Goal: Task Accomplishment & Management: Manage account settings

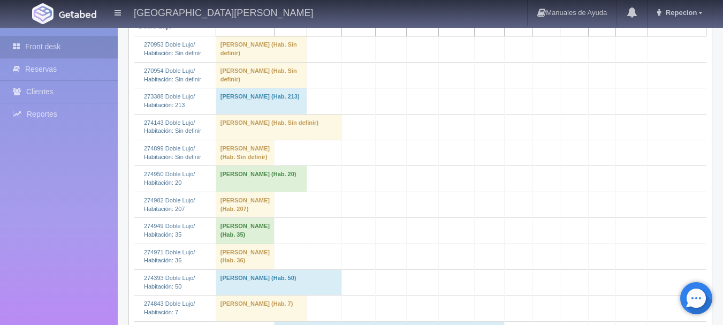
scroll to position [214, 0]
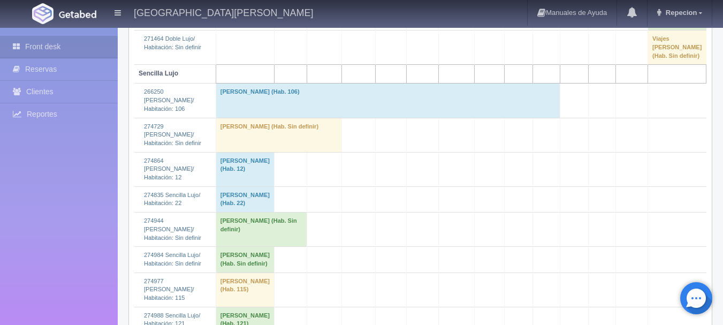
scroll to position [963, 0]
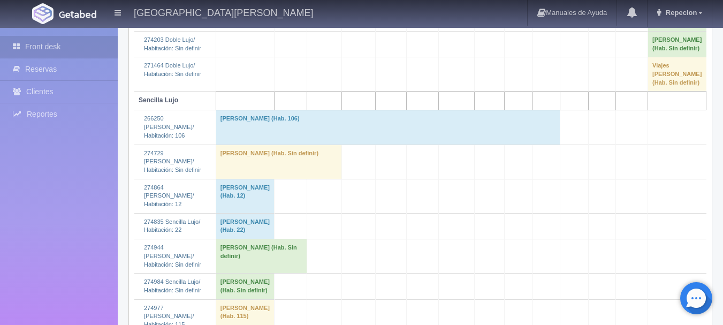
click at [265, 179] on td "[PERSON_NAME] (Hab. Sin definir)" at bounding box center [279, 162] width 126 height 34
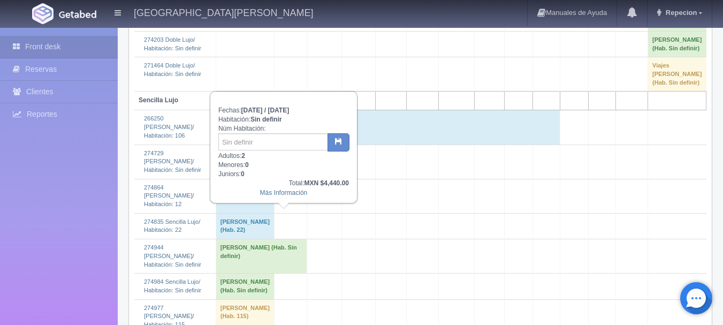
click at [265, 179] on td "[PERSON_NAME] (Hab. Sin definir)" at bounding box center [279, 162] width 126 height 34
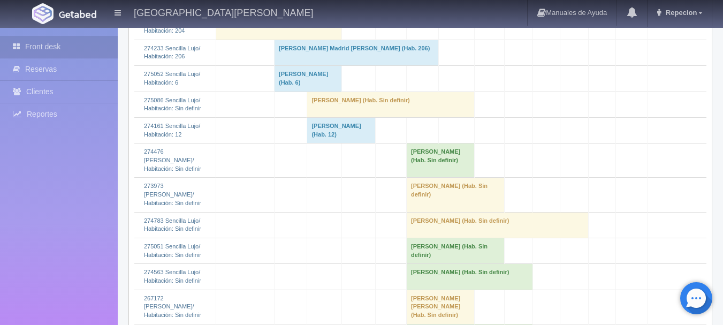
scroll to position [1445, 0]
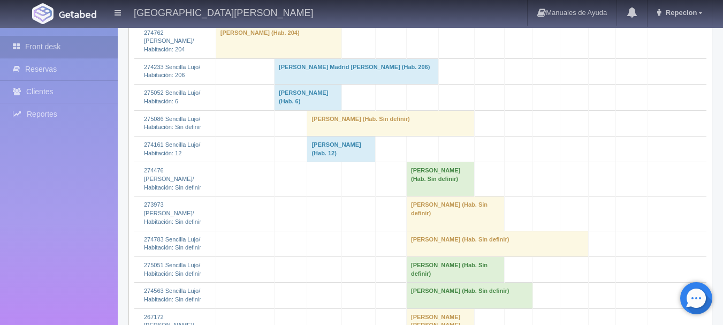
click at [381, 136] on td "[PERSON_NAME] (Hab. Sin definir)" at bounding box center [391, 123] width 168 height 26
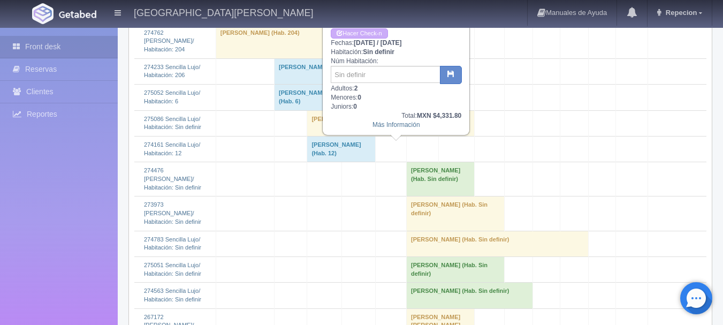
click at [381, 136] on td "[PERSON_NAME] (Hab. Sin definir)" at bounding box center [391, 123] width 168 height 26
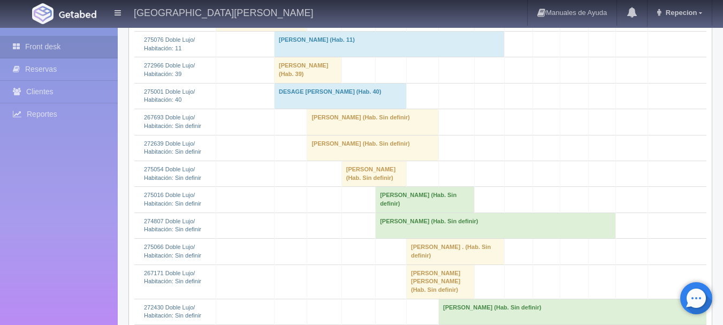
scroll to position [375, 0]
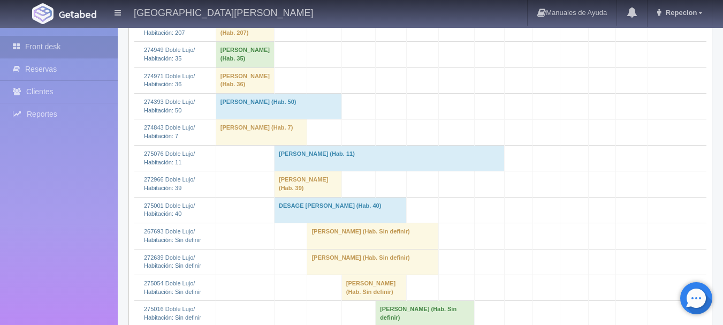
click at [374, 283] on td "[PERSON_NAME] (Hab. Sin definir)" at bounding box center [374, 288] width 65 height 26
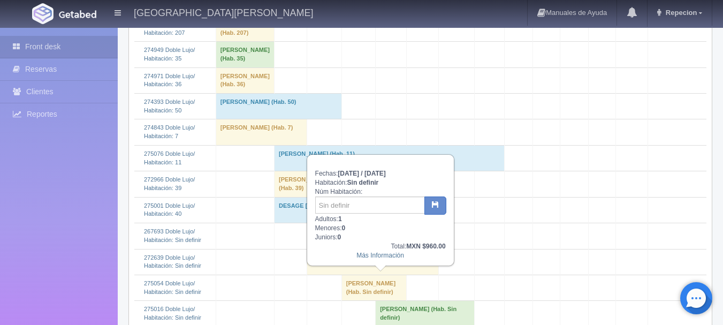
click at [374, 283] on td "[PERSON_NAME] (Hab. Sin definir)" at bounding box center [374, 288] width 65 height 26
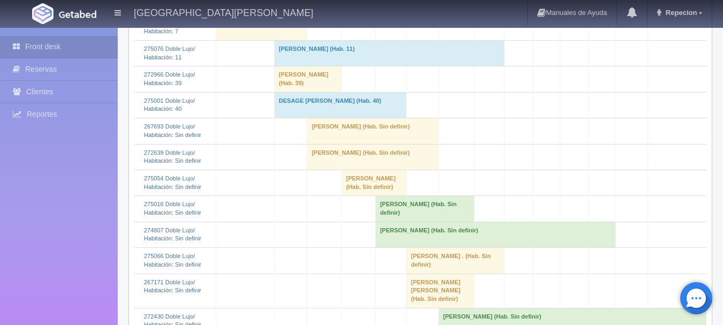
scroll to position [482, 0]
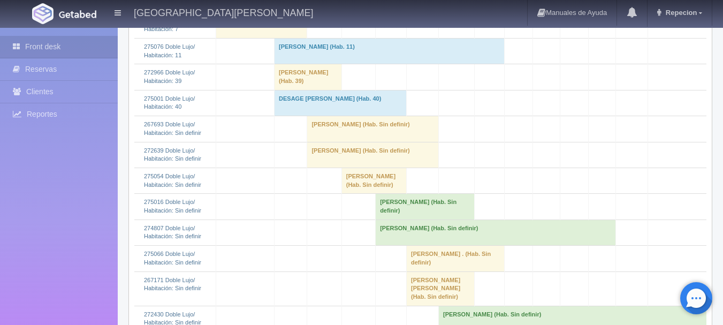
click at [375, 185] on td "[PERSON_NAME] (Hab. Sin definir)" at bounding box center [374, 181] width 65 height 26
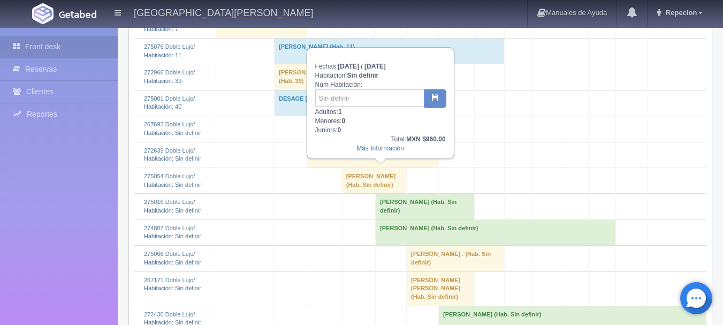
click at [375, 185] on td "[PERSON_NAME] (Hab. Sin definir)" at bounding box center [374, 181] width 65 height 26
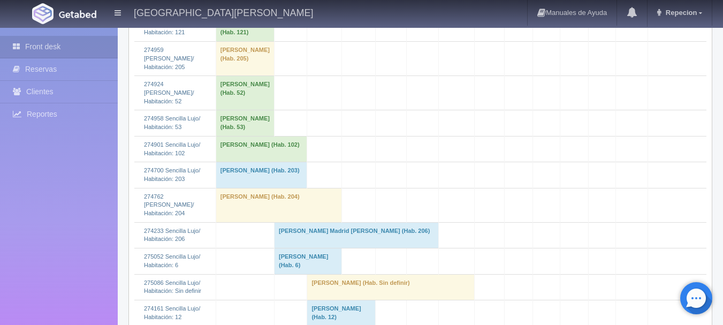
scroll to position [1496, 0]
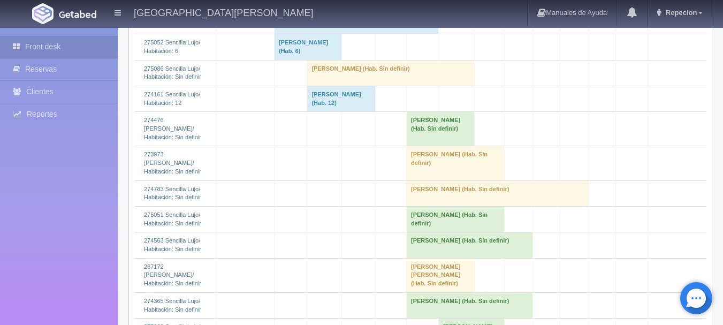
click at [367, 86] on td "Jorge Raul Garcia Gutierrez (Hab. Sin definir)" at bounding box center [391, 73] width 168 height 26
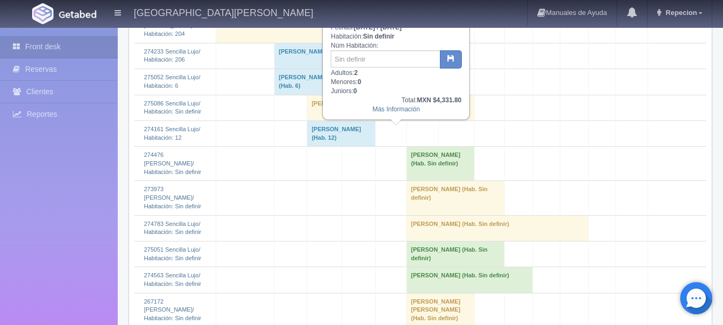
scroll to position [1442, 0]
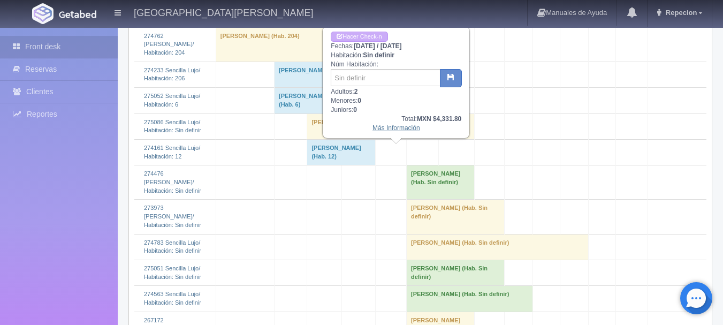
click at [391, 131] on link "Más Información" at bounding box center [397, 127] width 48 height 7
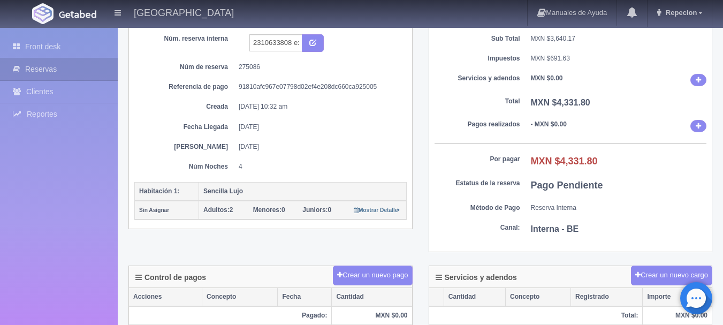
scroll to position [91, 0]
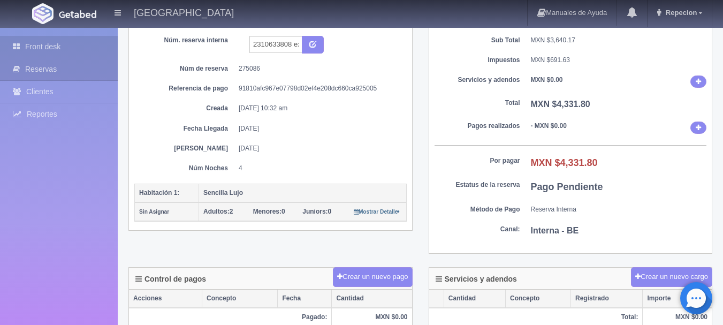
click at [45, 50] on link "Front desk" at bounding box center [59, 47] width 118 height 22
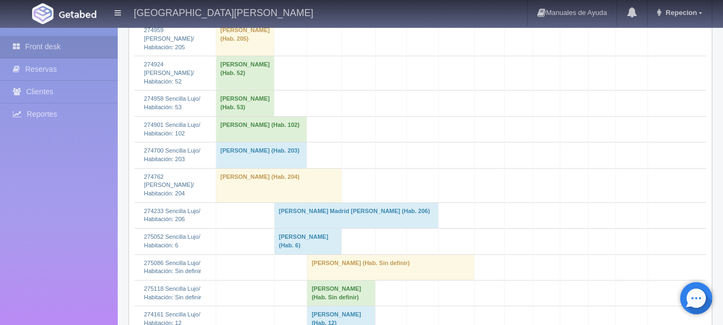
scroll to position [1445, 0]
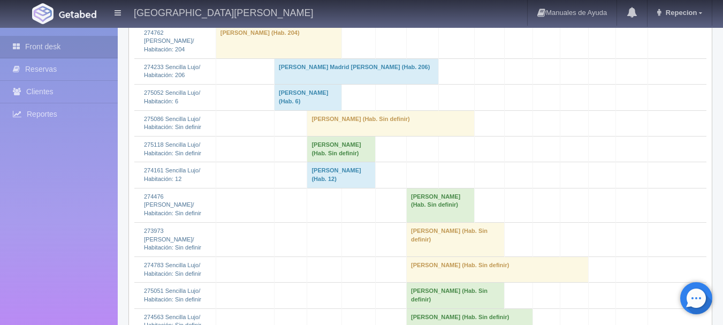
click at [358, 162] on td "Daniel Ortega (Hab. Sin definir)" at bounding box center [341, 149] width 69 height 26
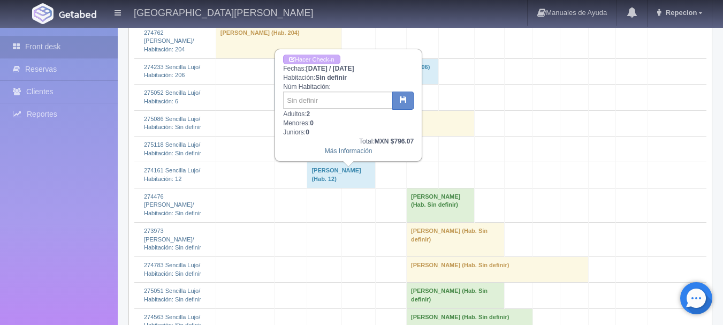
click at [348, 162] on td "[PERSON_NAME] (Hab. Sin definir)" at bounding box center [341, 149] width 69 height 26
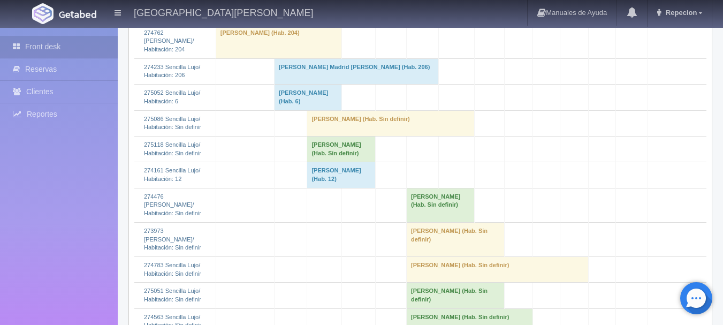
click at [350, 136] on td "[PERSON_NAME] (Hab. Sin definir)" at bounding box center [391, 123] width 168 height 26
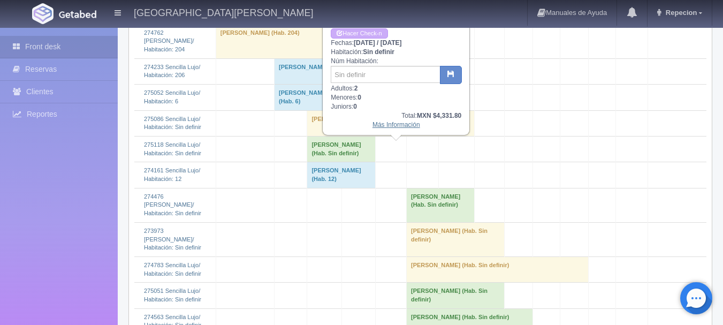
click at [399, 127] on link "Más Información" at bounding box center [397, 124] width 48 height 7
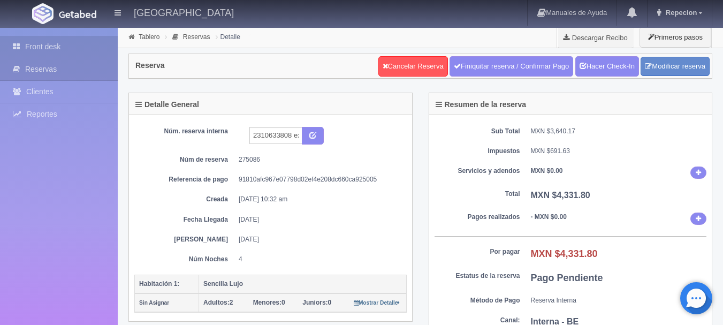
click at [43, 42] on link "Front desk" at bounding box center [59, 47] width 118 height 22
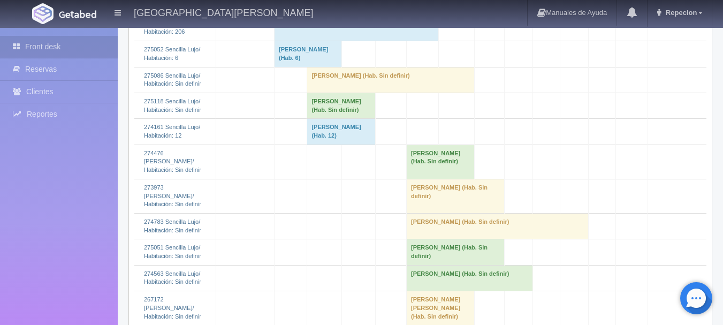
scroll to position [1499, 0]
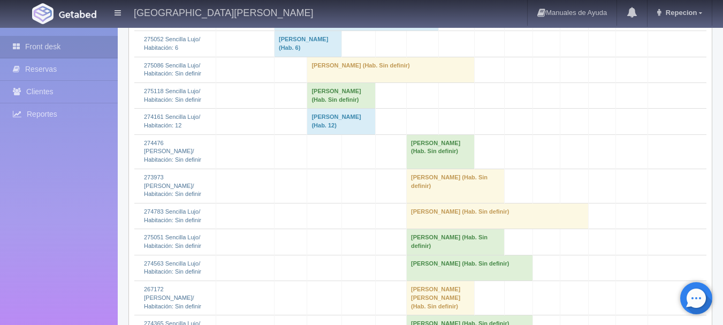
click at [340, 108] on td "[PERSON_NAME] (Hab. Sin definir)" at bounding box center [341, 95] width 69 height 26
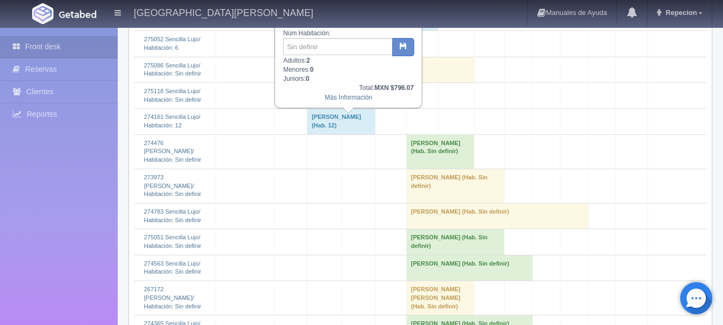
scroll to position [1445, 0]
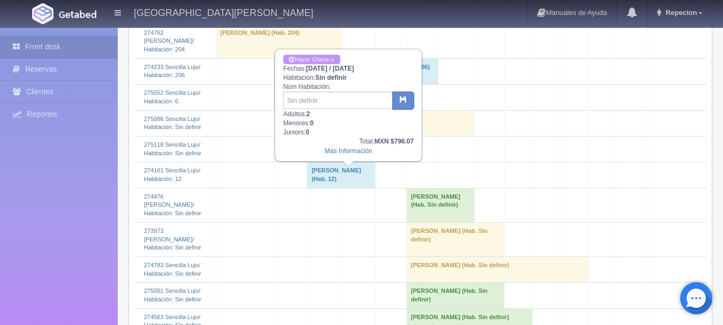
click at [321, 58] on link "Hacer Check-n" at bounding box center [311, 60] width 57 height 10
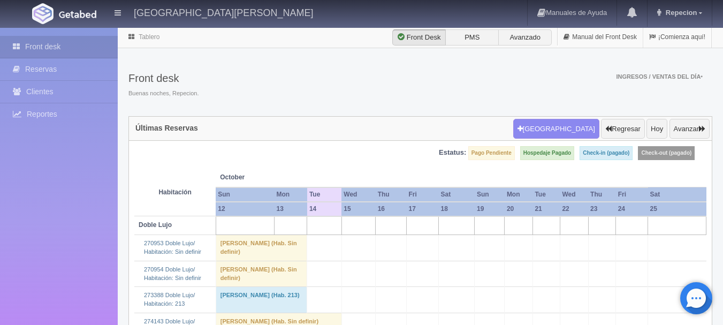
scroll to position [1445, 0]
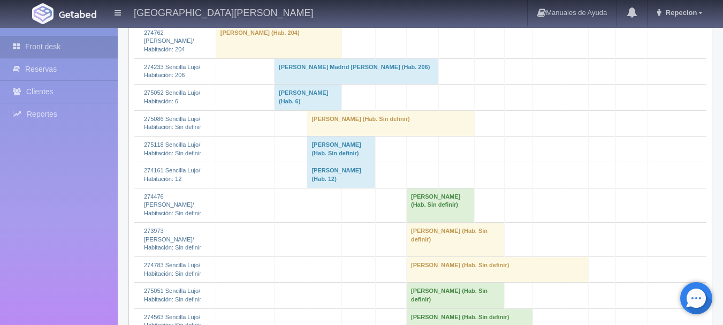
click at [359, 162] on td "Daniel Ortega (Hab. Sin definir)" at bounding box center [341, 149] width 69 height 26
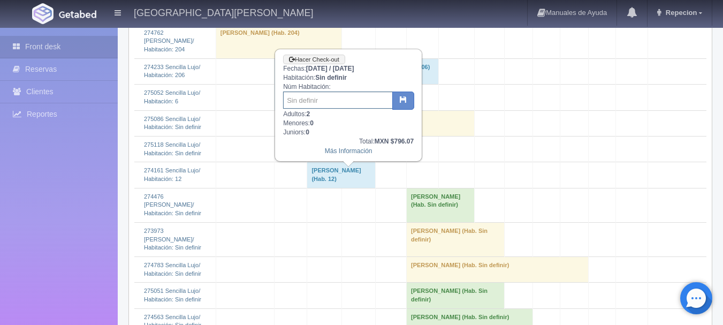
click at [355, 105] on input "text" at bounding box center [338, 100] width 110 height 17
type input "43"
click at [400, 104] on button "button" at bounding box center [403, 101] width 22 height 18
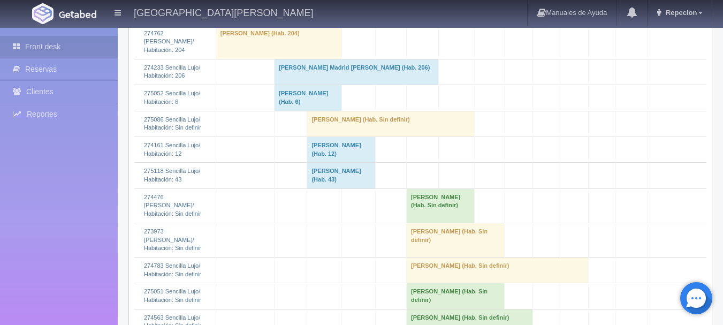
scroll to position [1445, 0]
click at [338, 136] on td "[PERSON_NAME] (Hab. Sin definir)" at bounding box center [391, 123] width 168 height 26
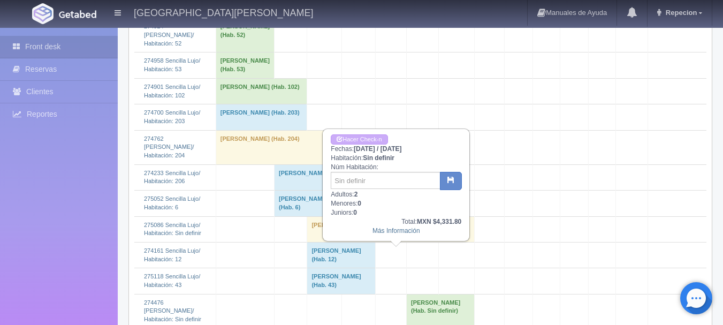
scroll to position [1338, 0]
click at [360, 141] on link "Hacer Check-n" at bounding box center [359, 140] width 57 height 10
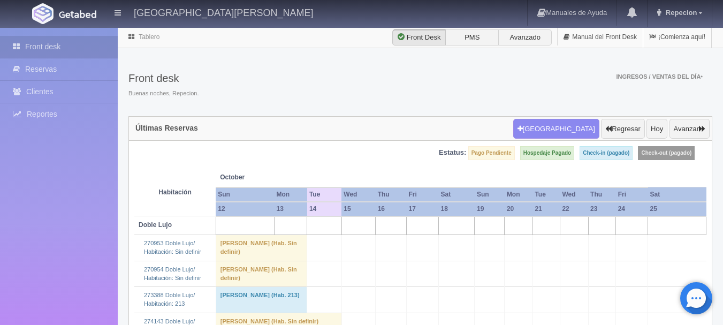
scroll to position [1338, 0]
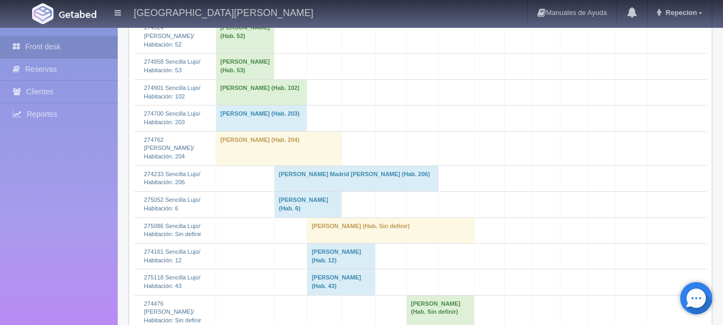
click at [356, 243] on td "[PERSON_NAME] (Hab. Sin definir)" at bounding box center [391, 230] width 168 height 26
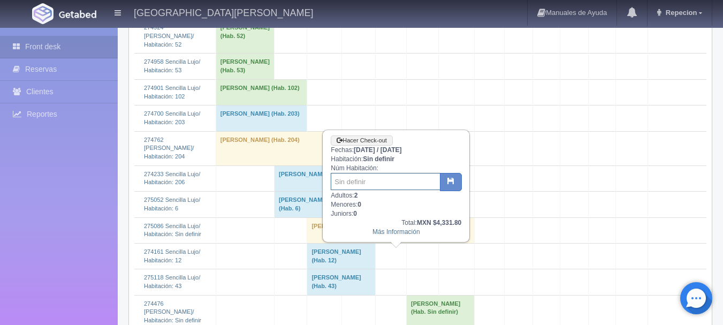
click at [346, 186] on input "text" at bounding box center [386, 181] width 110 height 17
type input "203"
click at [448, 183] on icon "button" at bounding box center [450, 180] width 7 height 7
